Goal: Information Seeking & Learning: Learn about a topic

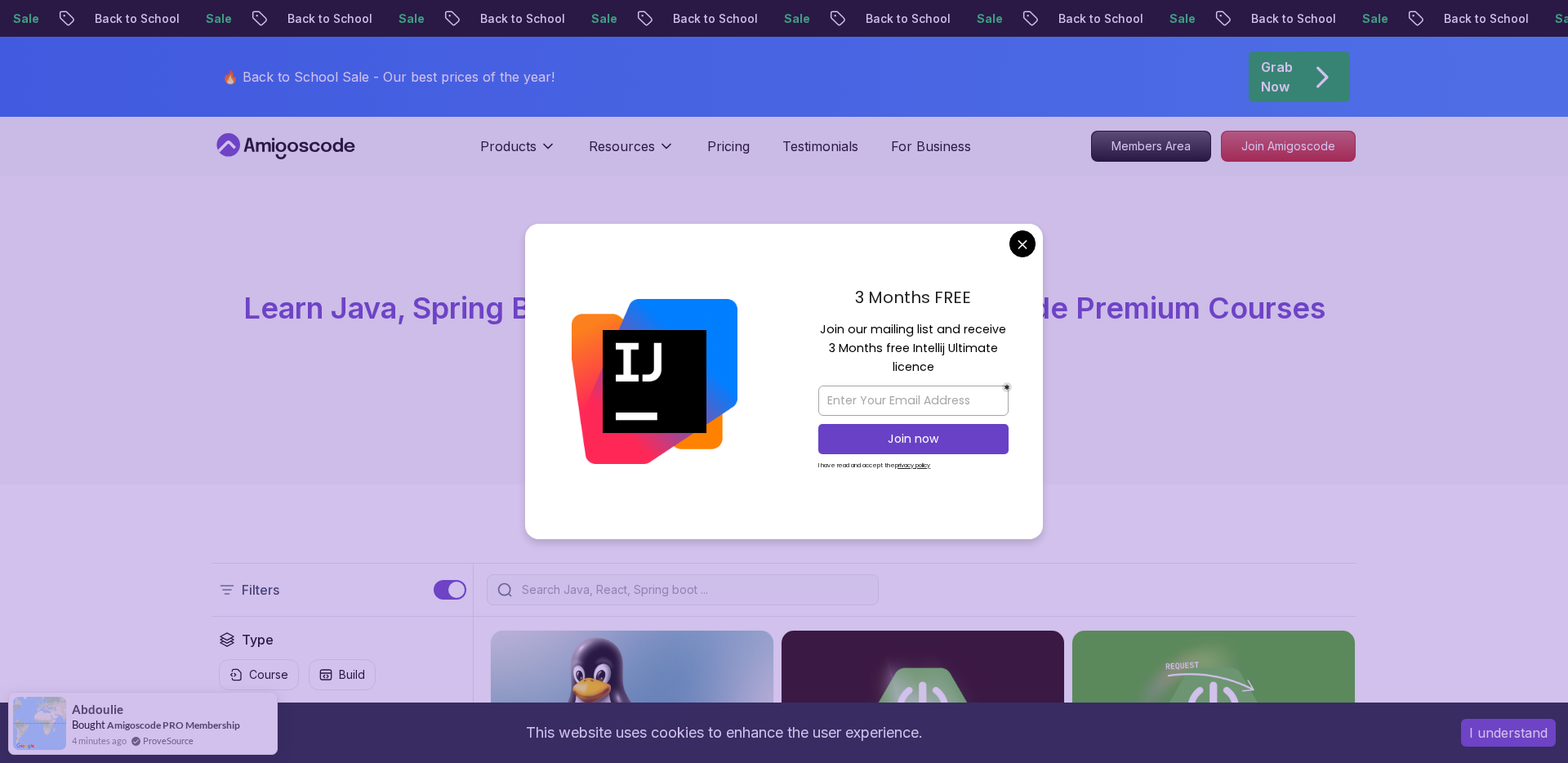
click at [945, 333] on p "Join our mailing list and receive 3 Months free Intellij Ultimate licence" at bounding box center [914, 349] width 190 height 57
click at [1112, 417] on div "All Courses Learn Java, Spring Boot, DevOps & More with Amigoscode Premium Cour…" at bounding box center [784, 330] width 1568 height 309
click at [956, 401] on input "email" at bounding box center [914, 400] width 190 height 30
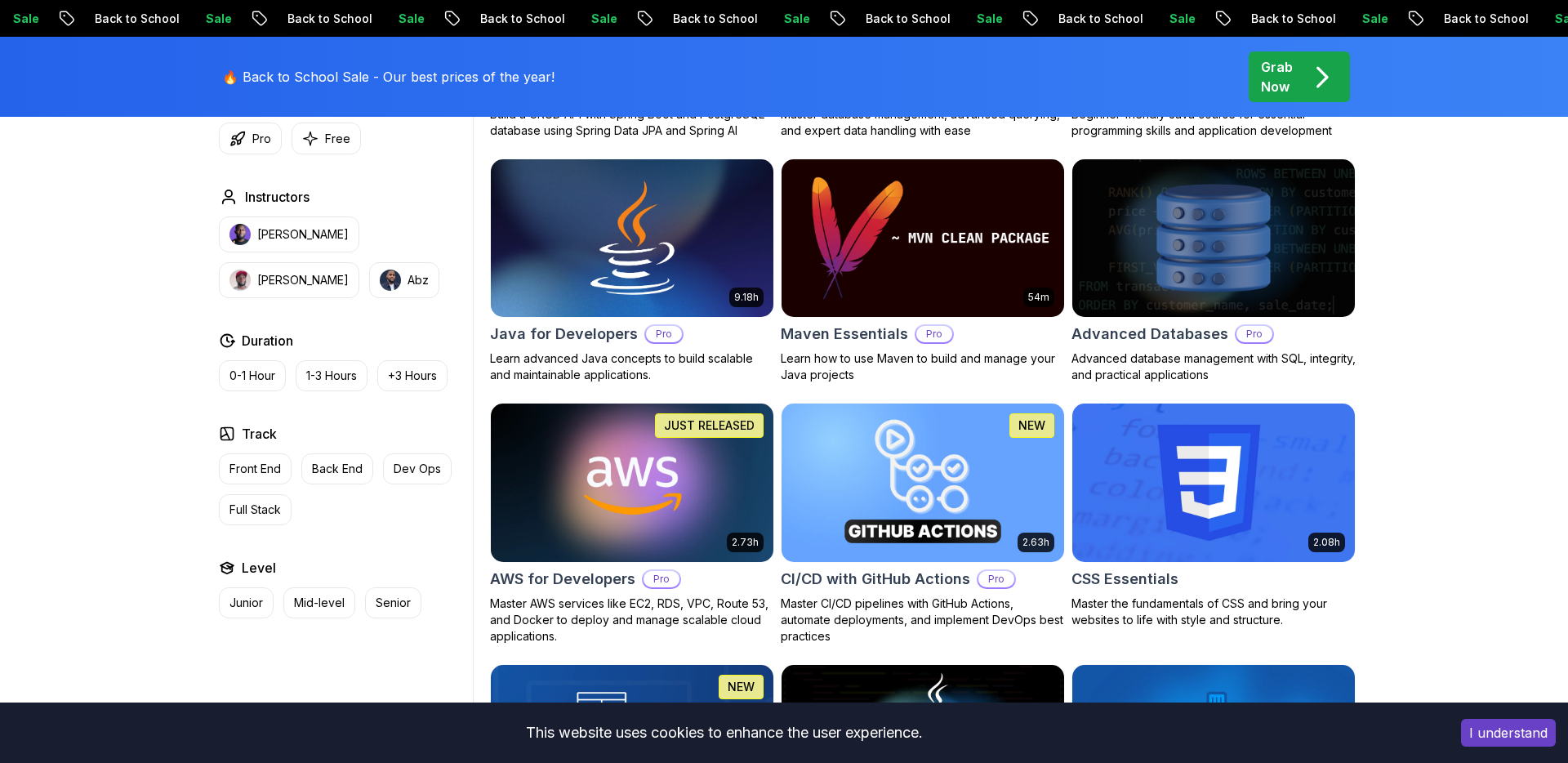
scroll to position [974, 0]
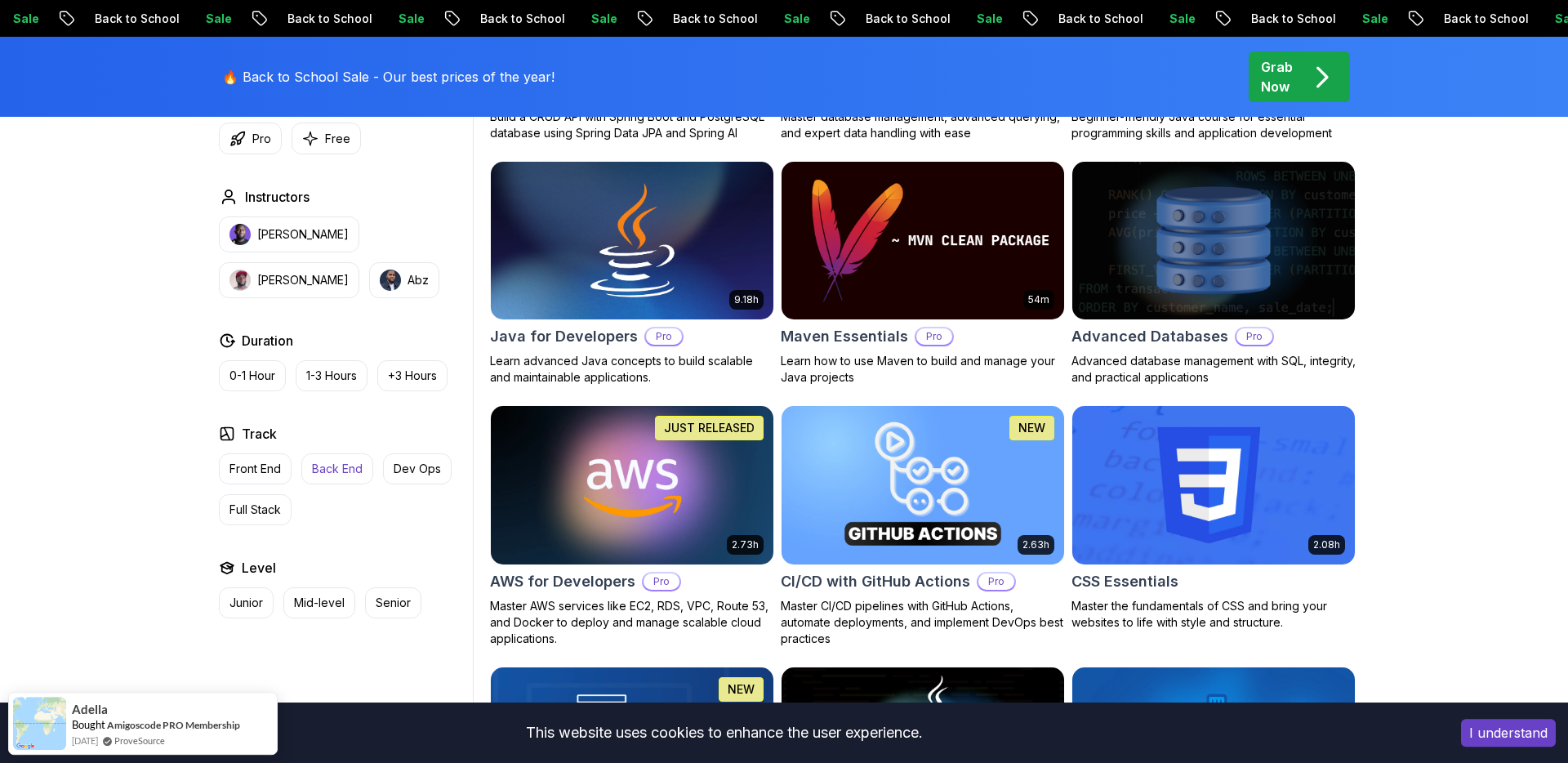
click at [329, 464] on p "Back End" at bounding box center [337, 469] width 51 height 16
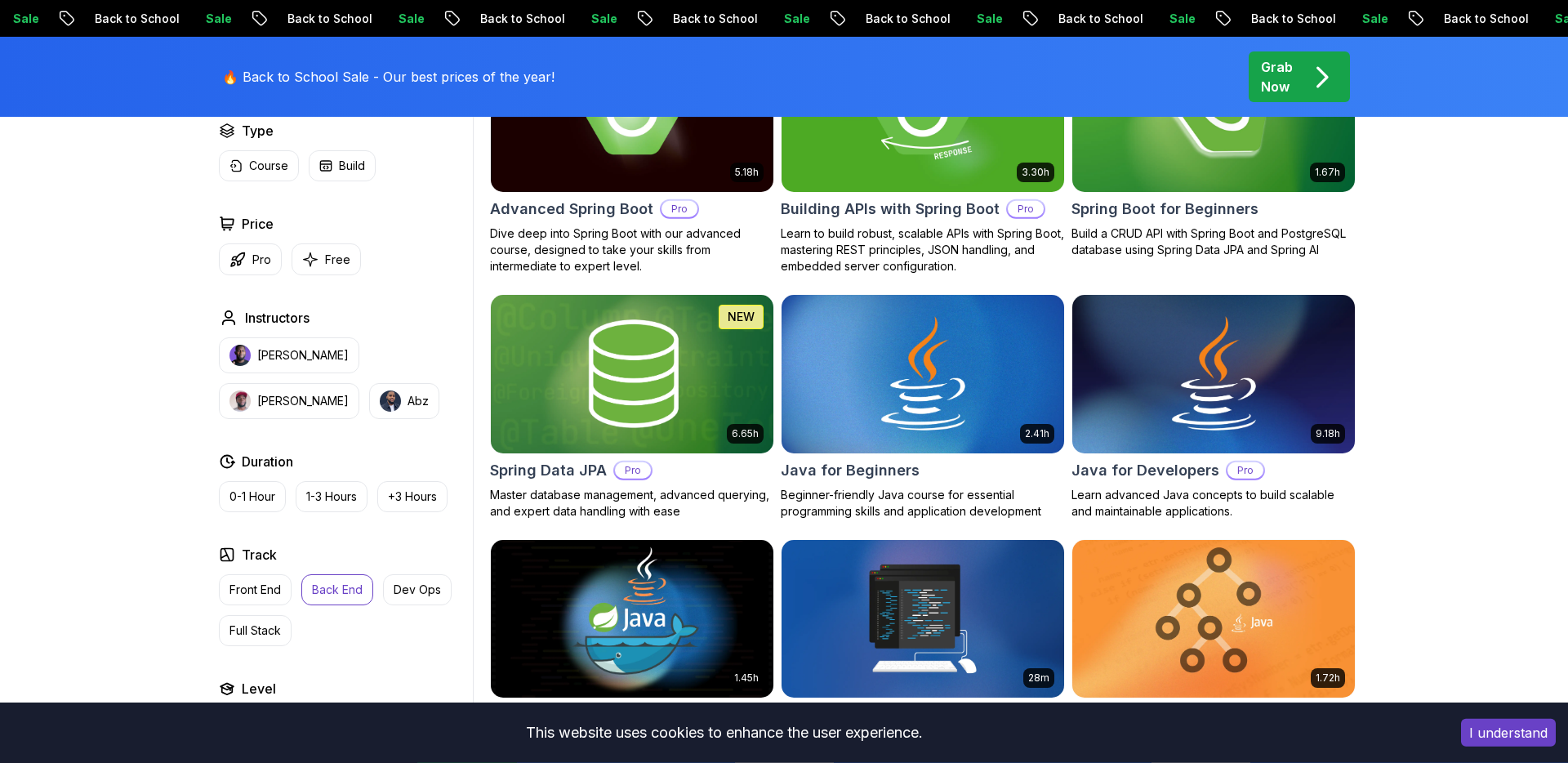
scroll to position [609, 0]
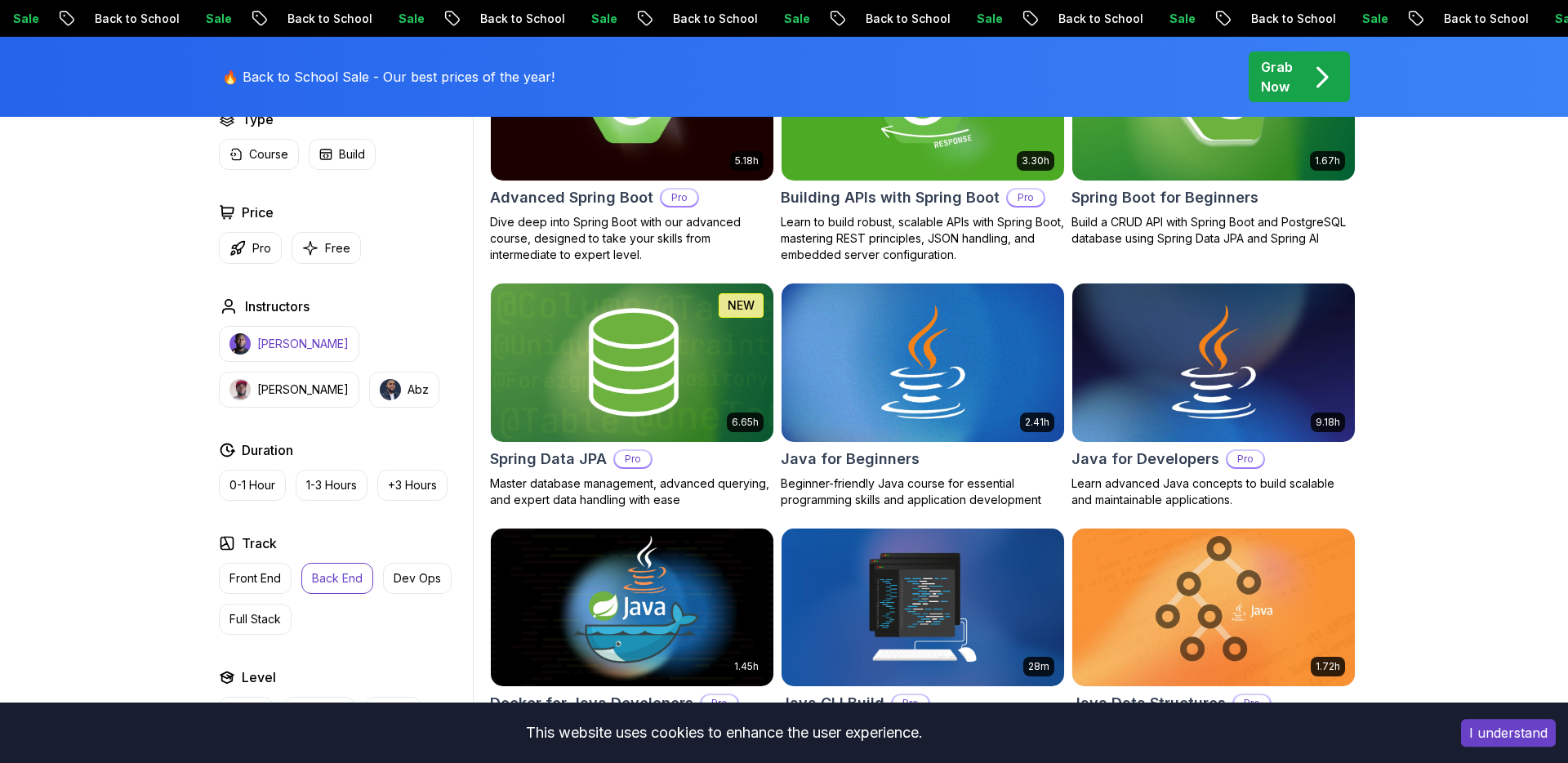
click at [262, 342] on p "[PERSON_NAME]" at bounding box center [303, 344] width 92 height 16
